Goal: Task Accomplishment & Management: Use online tool/utility

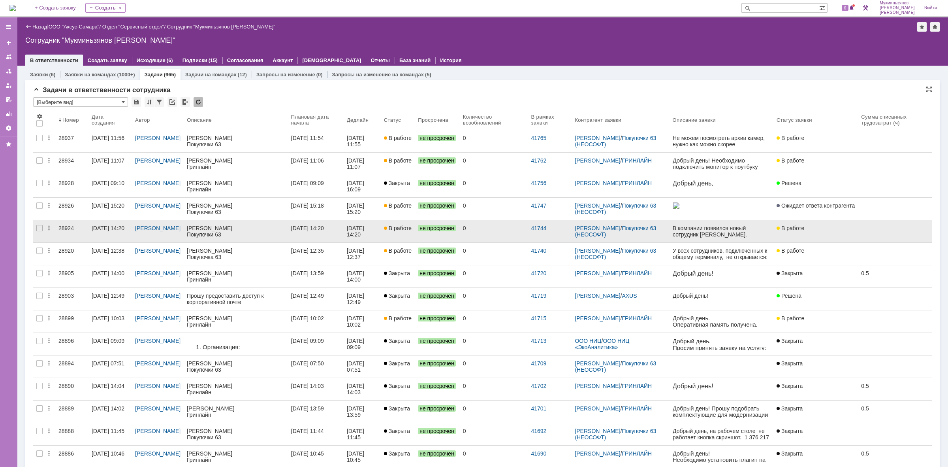
click at [481, 231] on div "0" at bounding box center [494, 228] width 62 height 6
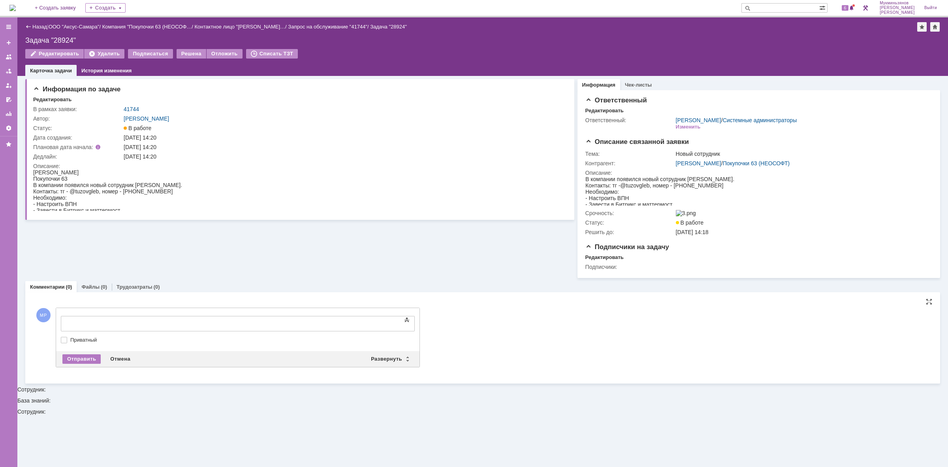
click at [181, 320] on div at bounding box center [125, 322] width 112 height 6
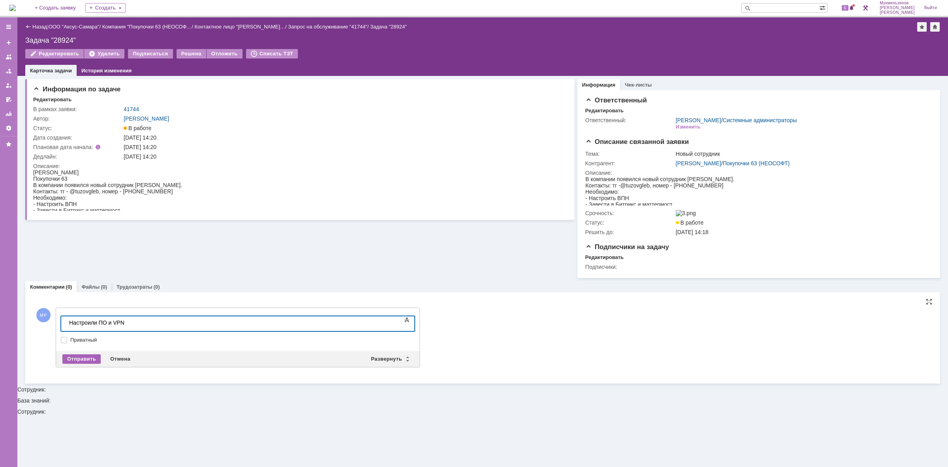
click at [79, 360] on div "Отправить" at bounding box center [81, 358] width 38 height 9
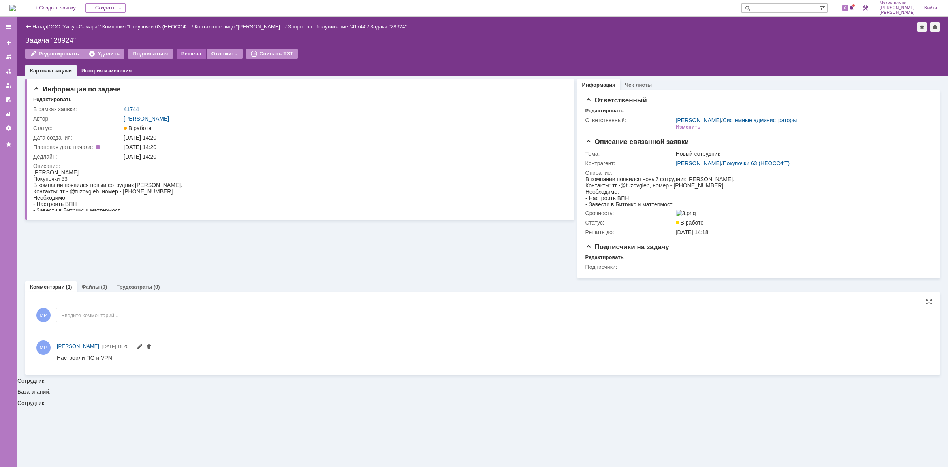
click at [184, 54] on div "Решена" at bounding box center [192, 53] width 30 height 9
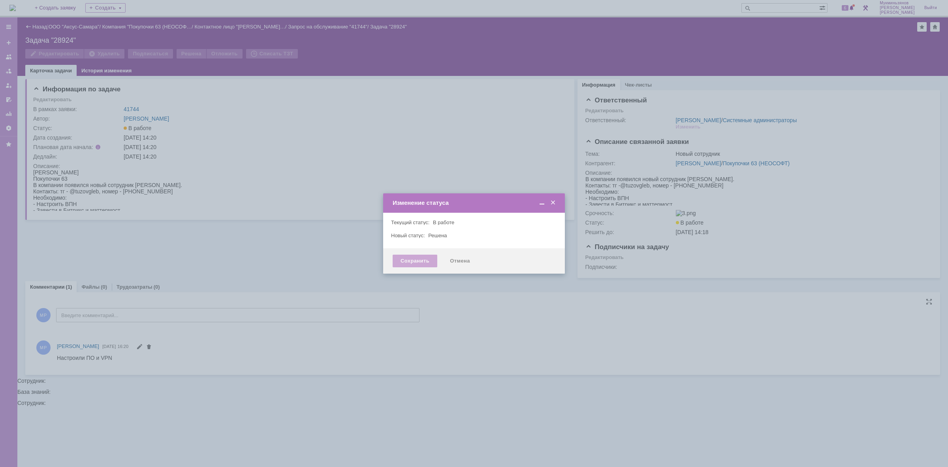
click at [405, 259] on div "Сохранить" at bounding box center [415, 260] width 45 height 13
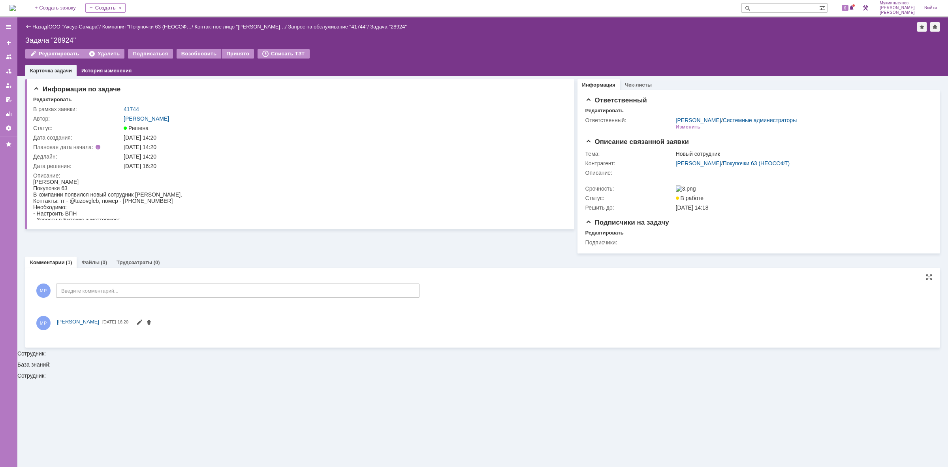
click at [16, 5] on img at bounding box center [12, 8] width 6 height 6
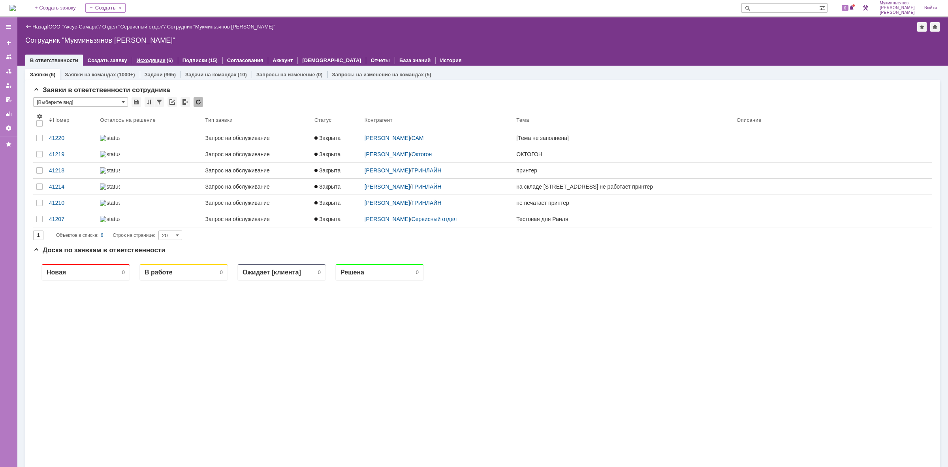
click at [153, 65] on div "Исходящие (6)" at bounding box center [155, 60] width 46 height 11
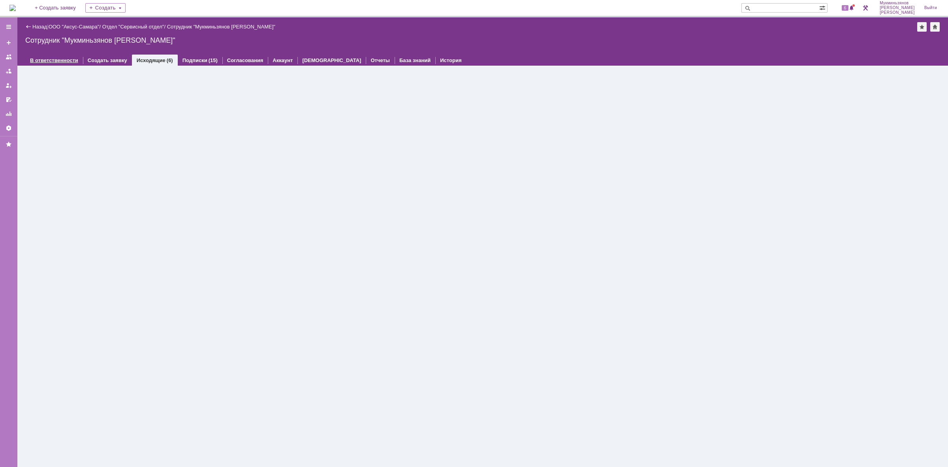
click at [64, 58] on link "В ответственности" at bounding box center [54, 60] width 48 height 6
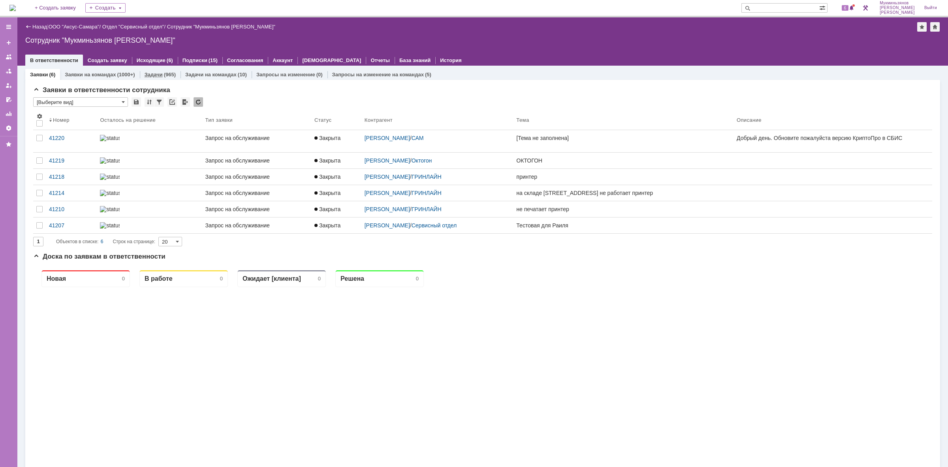
drag, startPoint x: 152, startPoint y: 79, endPoint x: 153, endPoint y: 72, distance: 6.8
click at [152, 77] on div "Задачи (965)" at bounding box center [160, 74] width 41 height 11
